Goal: Information Seeking & Learning: Learn about a topic

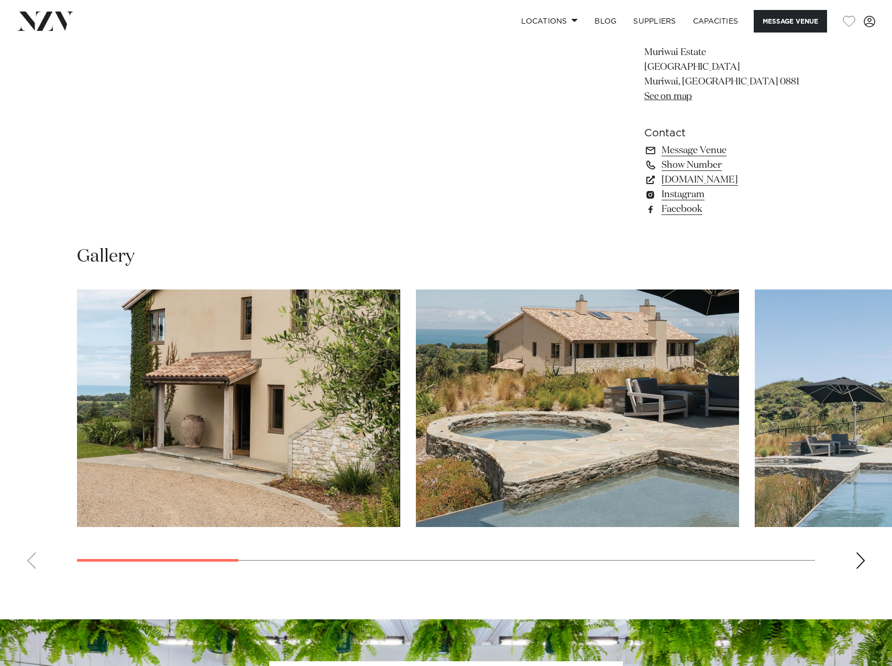
scroll to position [891, 0]
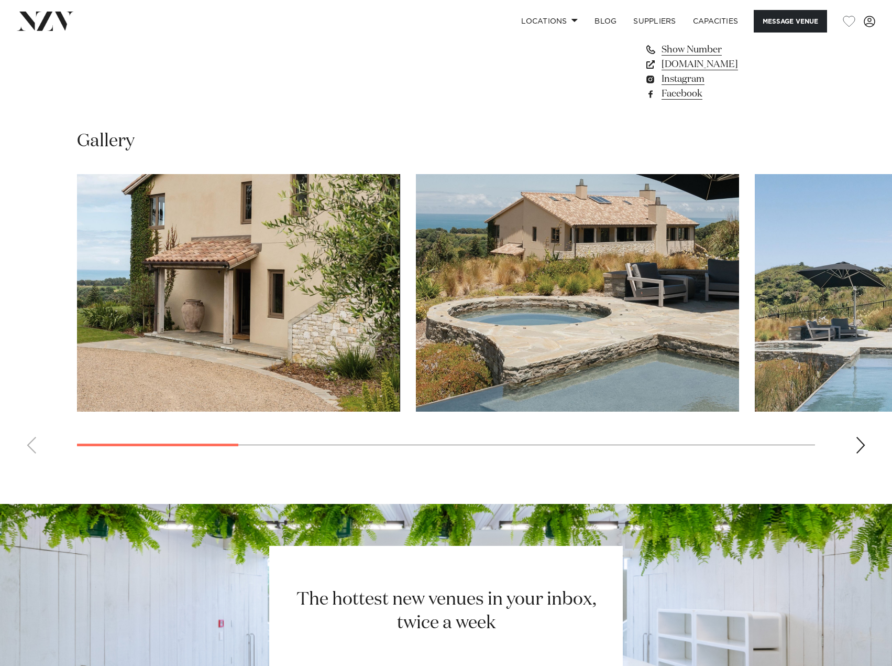
click at [862, 443] on div "Next slide" at bounding box center [861, 445] width 10 height 17
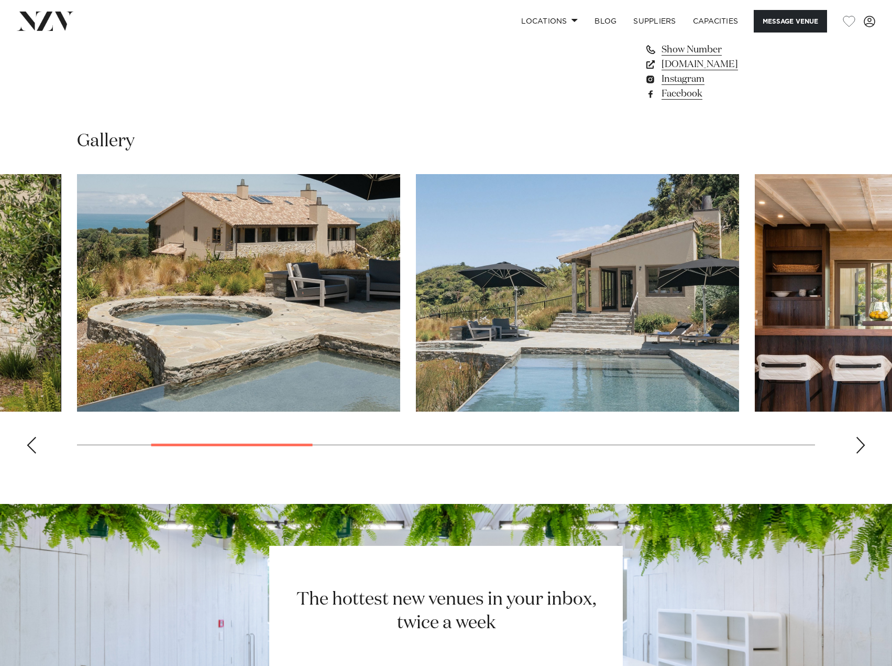
click at [862, 443] on div "Next slide" at bounding box center [861, 445] width 10 height 17
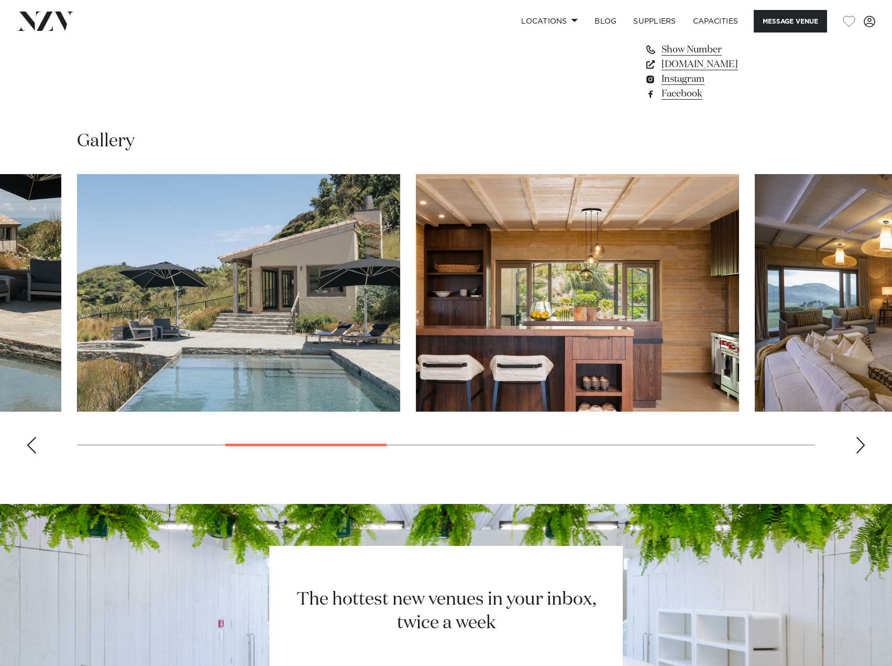
click at [37, 452] on swiper-container at bounding box center [446, 318] width 892 height 288
click at [32, 445] on div "Previous slide" at bounding box center [31, 445] width 10 height 17
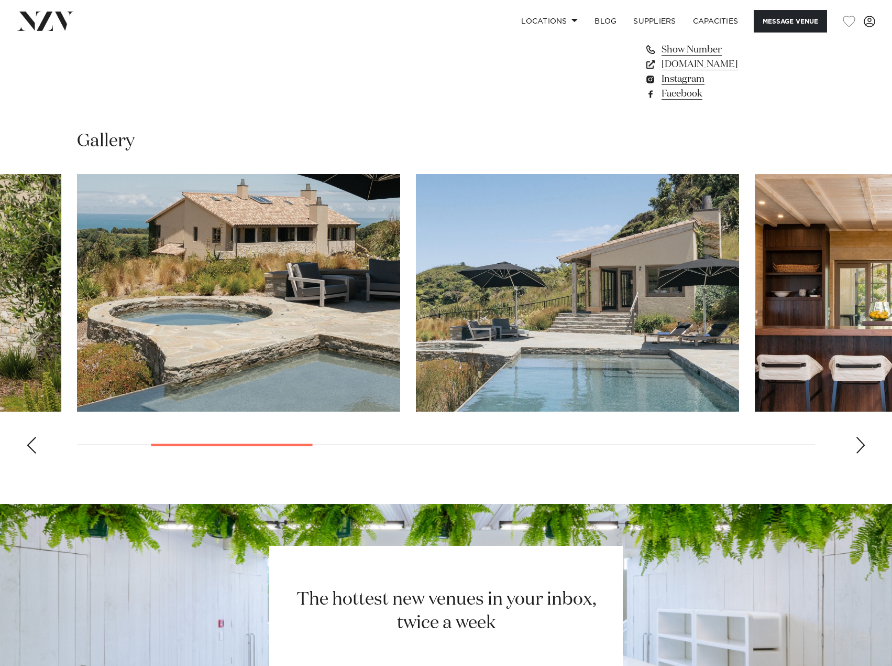
click at [32, 445] on div "Previous slide" at bounding box center [31, 445] width 10 height 17
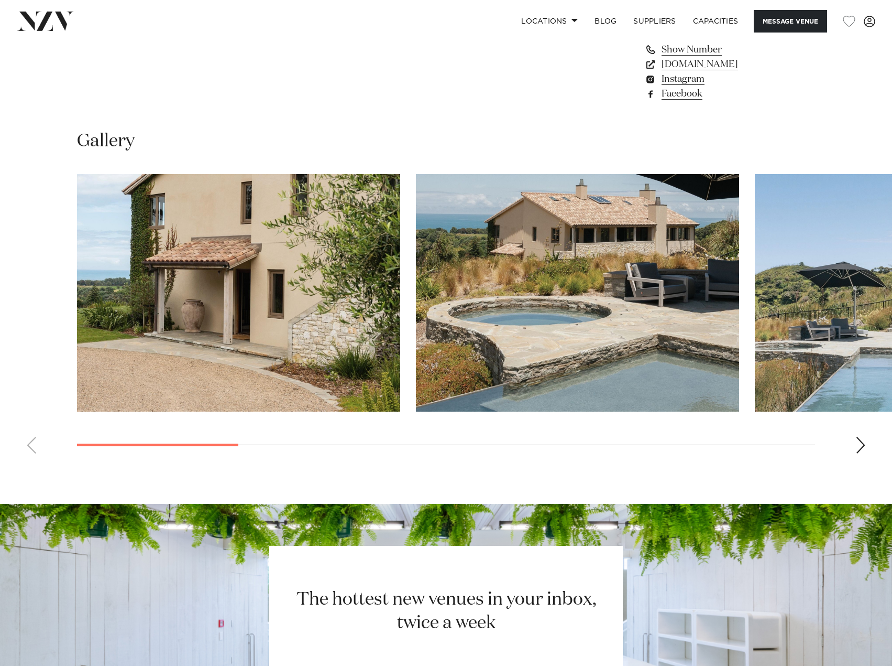
click at [863, 448] on div "Next slide" at bounding box center [861, 445] width 10 height 17
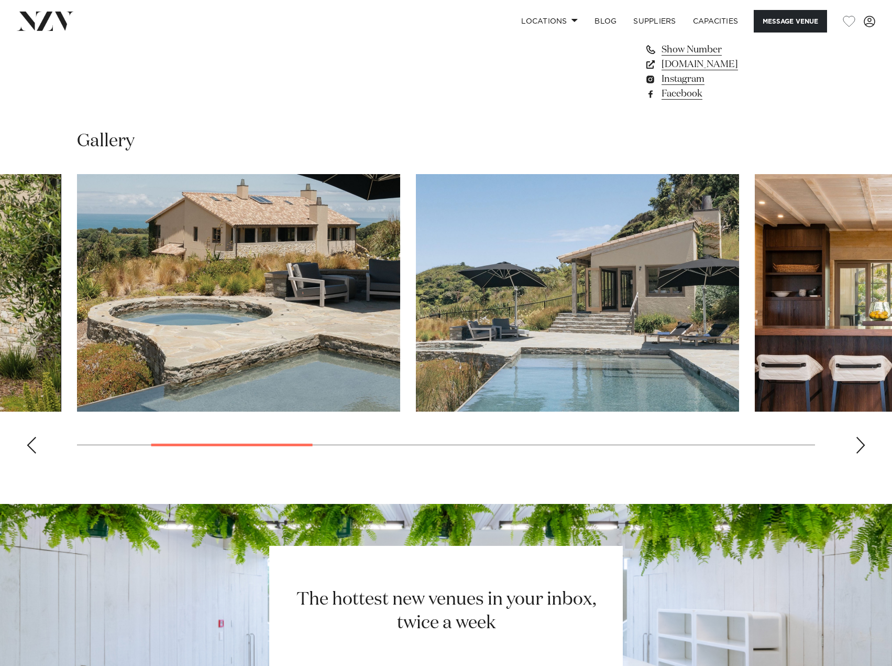
click at [863, 448] on div "Next slide" at bounding box center [861, 445] width 10 height 17
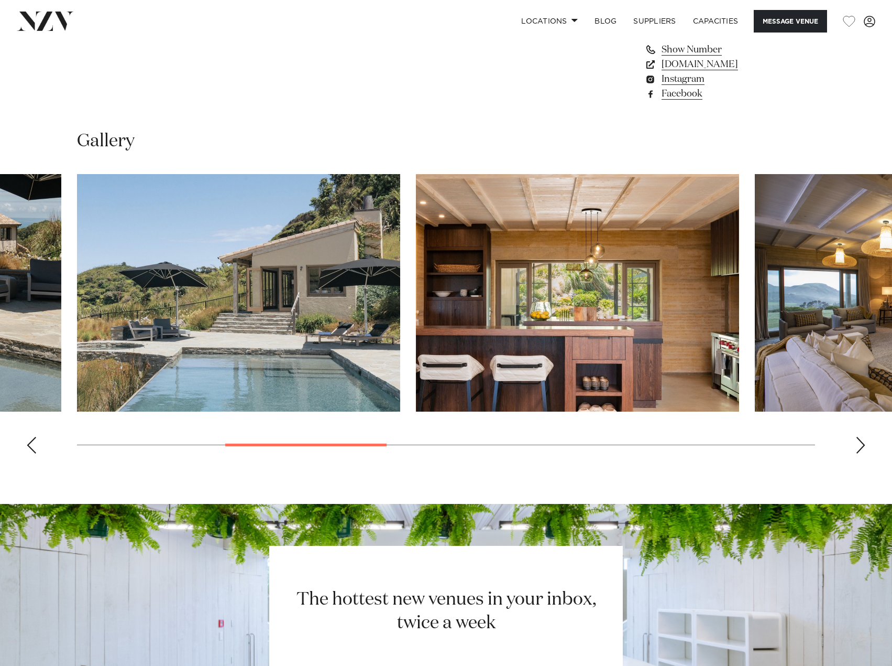
click at [863, 448] on div "Next slide" at bounding box center [861, 445] width 10 height 17
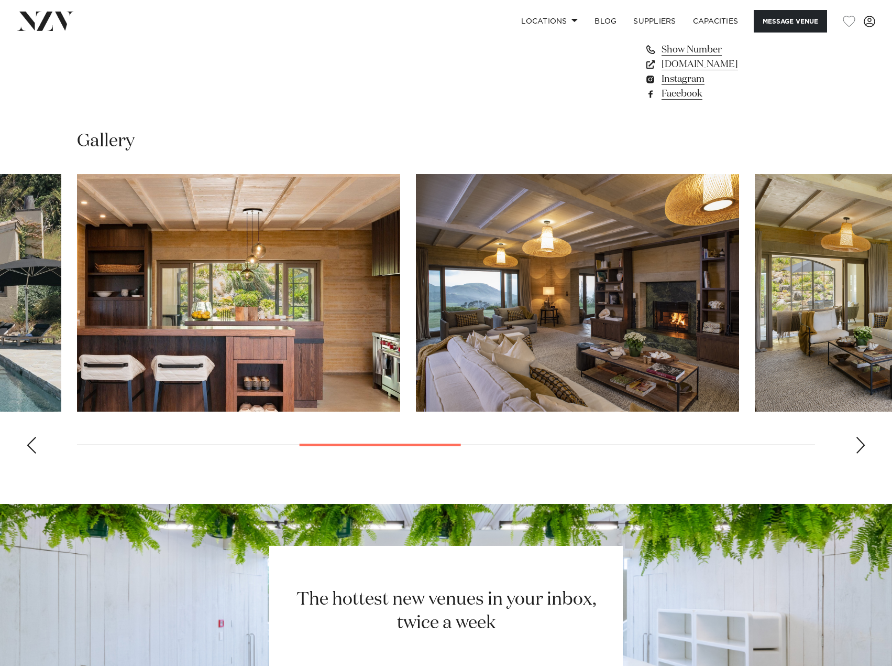
click at [863, 448] on div "Next slide" at bounding box center [861, 445] width 10 height 17
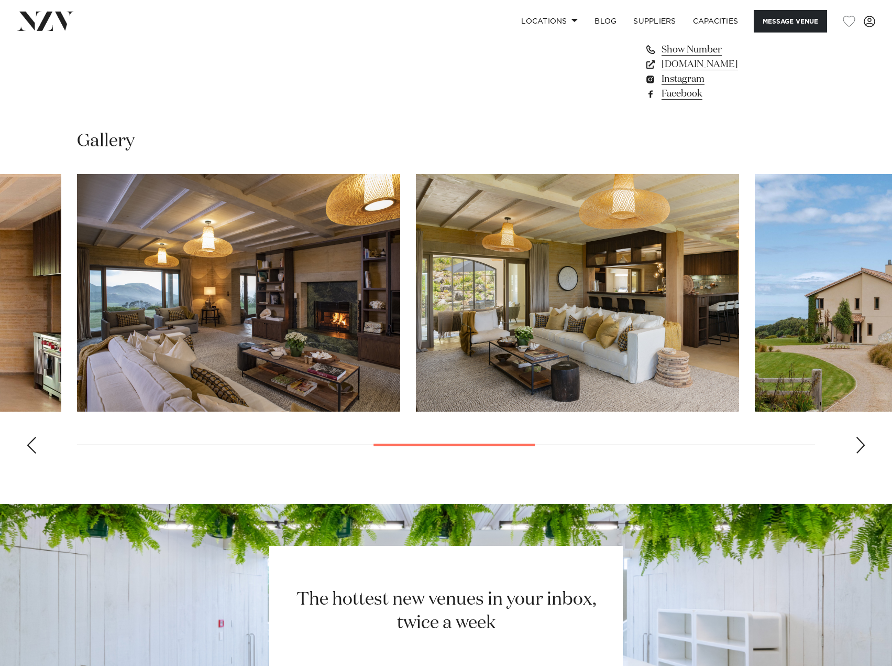
click at [862, 445] on div "Next slide" at bounding box center [861, 445] width 10 height 17
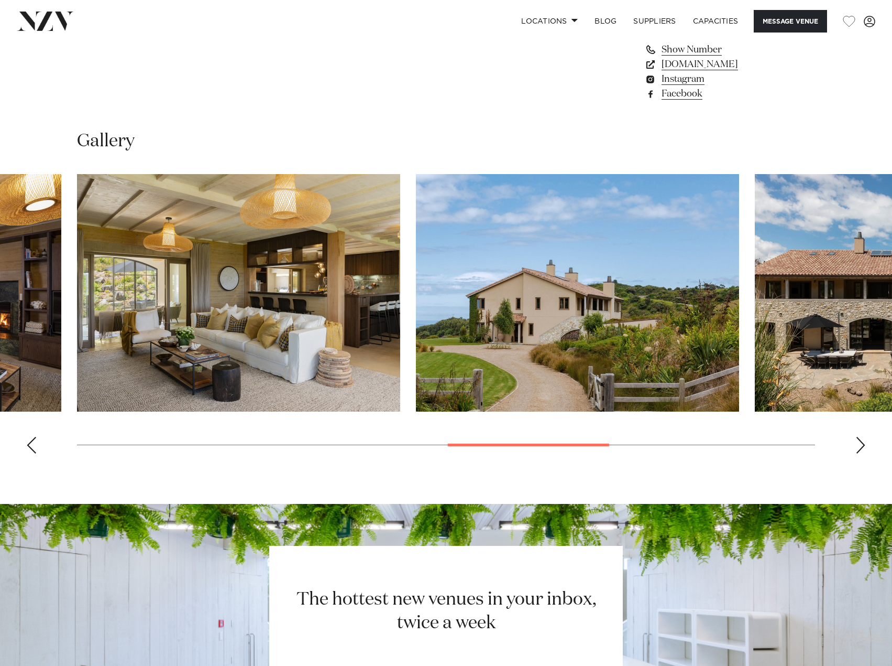
click at [862, 445] on div "Next slide" at bounding box center [861, 445] width 10 height 17
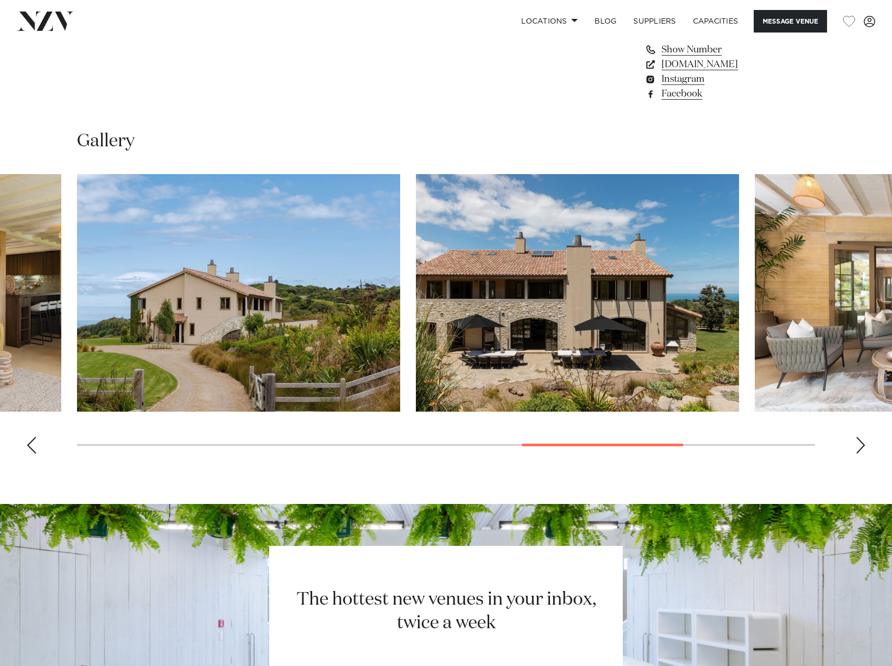
click at [862, 445] on div "Next slide" at bounding box center [861, 445] width 10 height 17
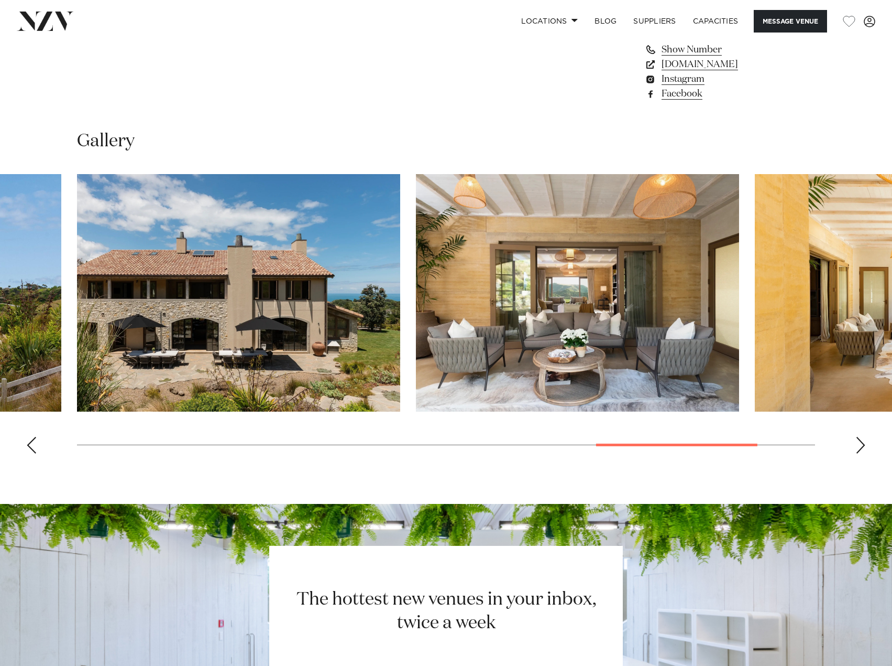
click at [862, 445] on div "Next slide" at bounding box center [861, 445] width 10 height 17
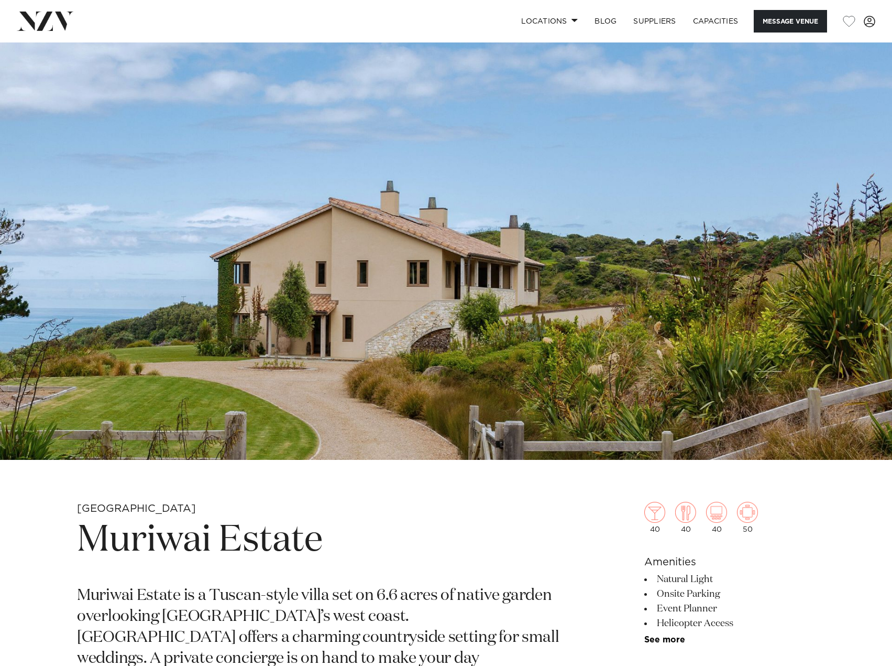
scroll to position [0, 0]
